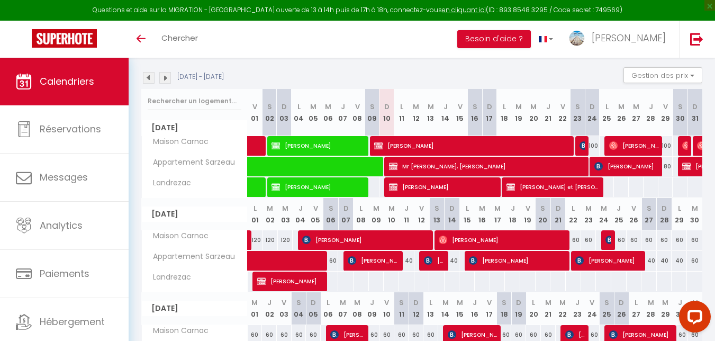
scroll to position [106, 0]
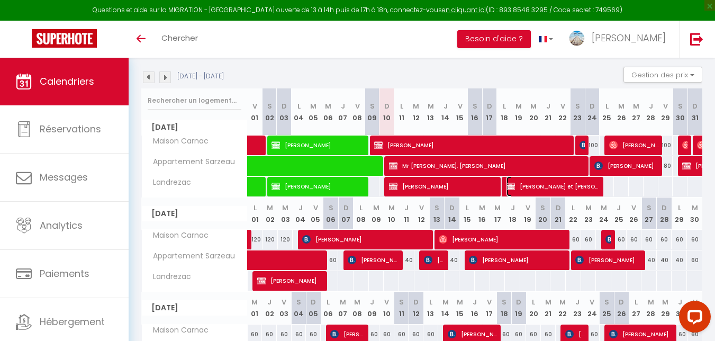
click at [555, 189] on span "[PERSON_NAME] et [PERSON_NAME]" at bounding box center [554, 186] width 94 height 20
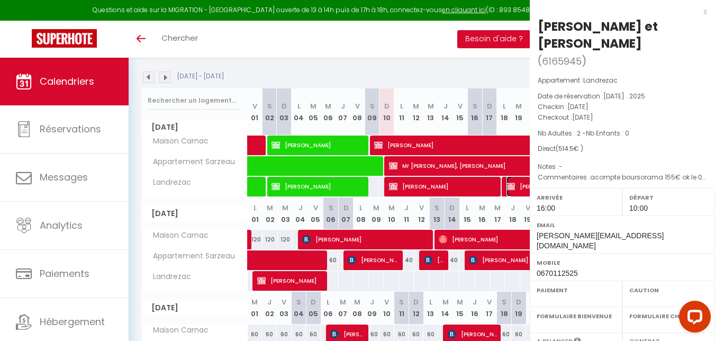
select select "OK"
select select "KO"
select select "0"
select select "1"
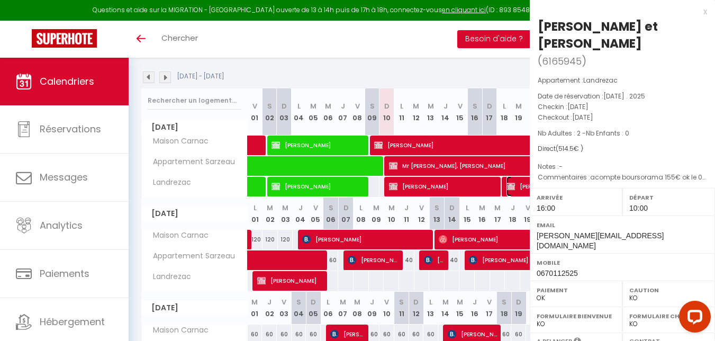
select select
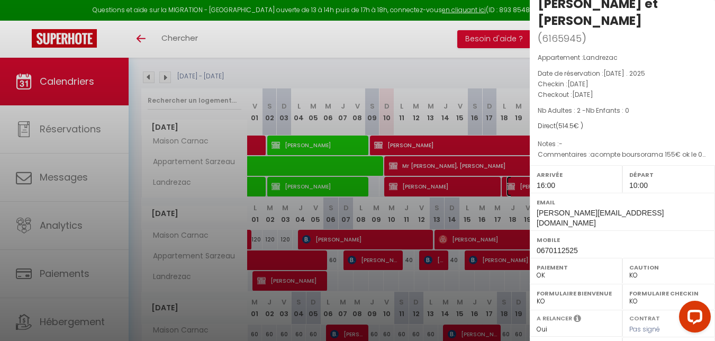
scroll to position [22, 0]
click at [441, 58] on div at bounding box center [357, 170] width 715 height 341
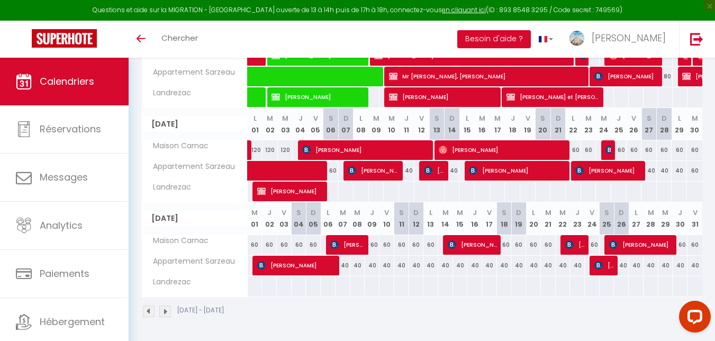
scroll to position [0, 0]
